Goal: Navigation & Orientation: Understand site structure

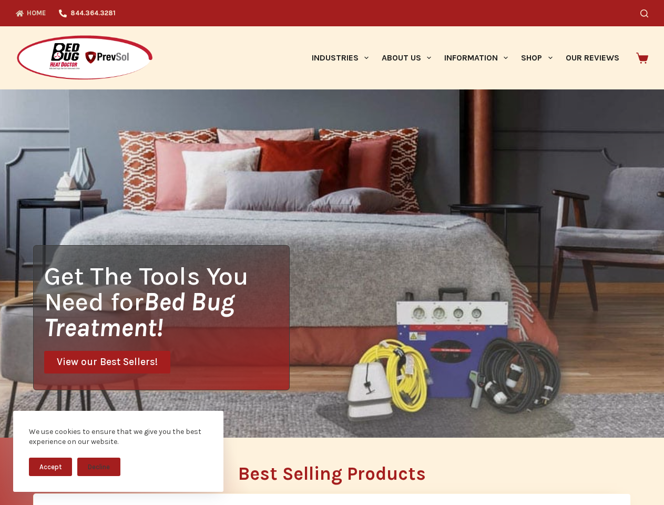
click at [332, 252] on div "Get The Tools You Need for Bed Bug Treatment! View our Best Sellers!" at bounding box center [332, 263] width 664 height 348
click at [50, 466] on button "Accept" at bounding box center [50, 466] width 43 height 18
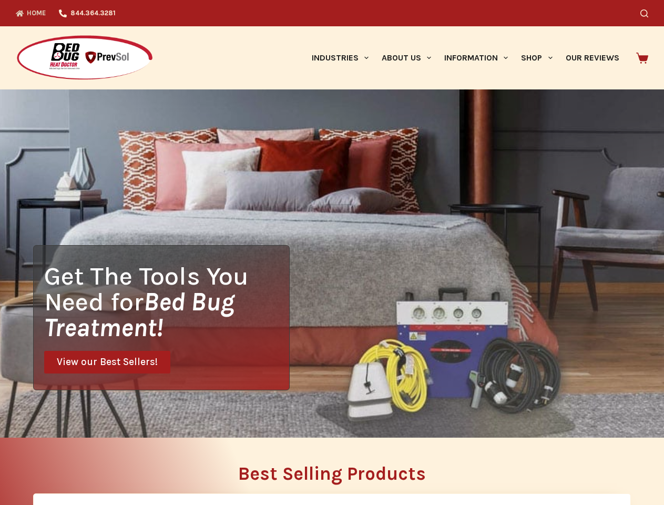
click at [99, 466] on button "Decline" at bounding box center [98, 474] width 43 height 18
click at [648, 13] on icon "Search" at bounding box center [644, 13] width 8 height 8
click at [344, 58] on link "Industries" at bounding box center [340, 57] width 70 height 63
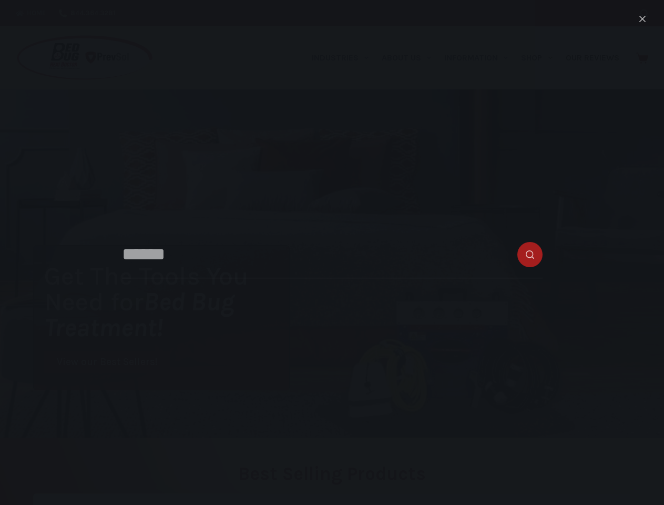
click at [411, 58] on link "About Us" at bounding box center [406, 57] width 63 height 63
click at [480, 58] on link "Information" at bounding box center [476, 57] width 77 height 63
click at [541, 58] on link "Shop" at bounding box center [537, 57] width 44 height 63
